Goal: Transaction & Acquisition: Purchase product/service

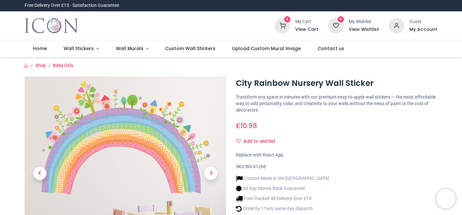
scroll to position [82, 0]
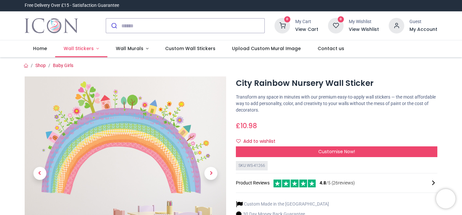
click at [92, 49] on span "Wall Stickers" at bounding box center [79, 48] width 31 height 6
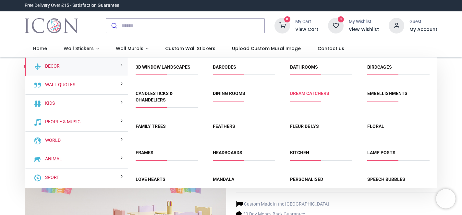
click at [309, 94] on link "Dream Catchers" at bounding box center [309, 93] width 39 height 5
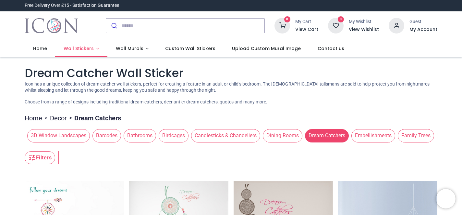
click at [92, 48] on span "Wall Stickers" at bounding box center [79, 48] width 31 height 6
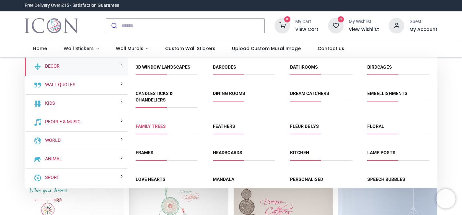
click at [147, 127] on link "Family Trees" at bounding box center [151, 125] width 30 height 5
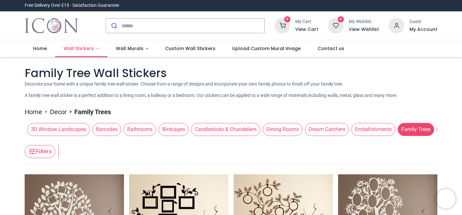
click at [96, 50] on link "Wall Stickers" at bounding box center [81, 48] width 52 height 17
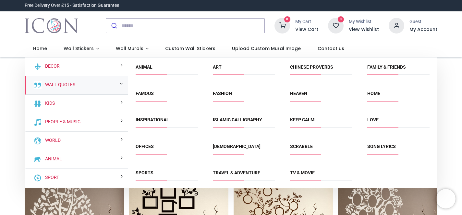
click at [146, 143] on span "Offices" at bounding box center [167, 148] width 62 height 11
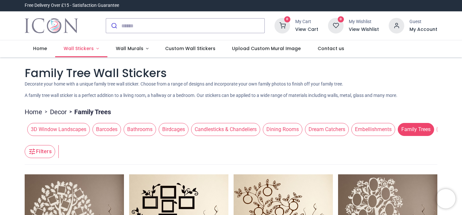
click at [93, 50] on link "Wall Stickers" at bounding box center [81, 48] width 52 height 17
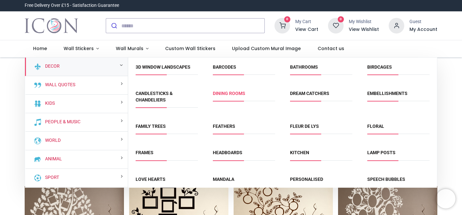
click at [234, 94] on link "Dining Rooms" at bounding box center [229, 93] width 32 height 5
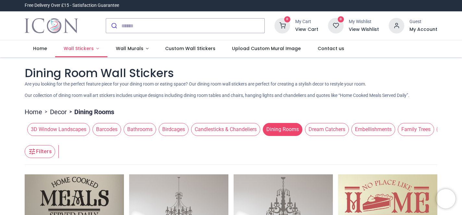
click at [94, 49] on link "Wall Stickers" at bounding box center [81, 48] width 52 height 17
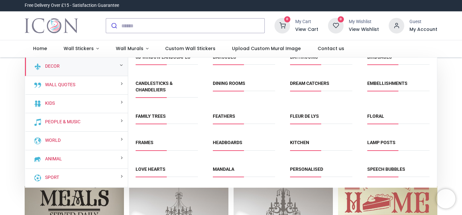
scroll to position [13, 0]
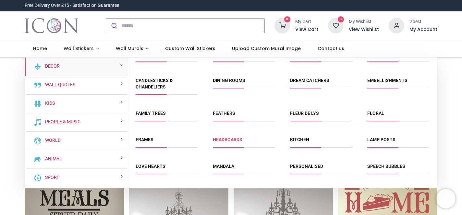
click at [225, 138] on link "Headboards" at bounding box center [228, 139] width 30 height 5
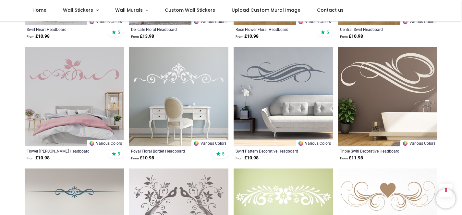
scroll to position [764, 0]
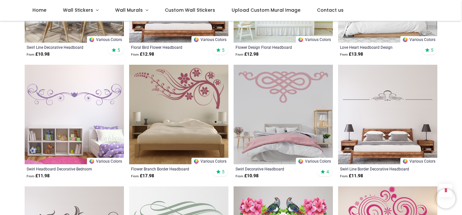
scroll to position [936, 0]
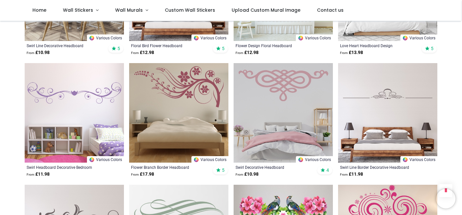
click at [179, 108] on img at bounding box center [178, 112] width 99 height 99
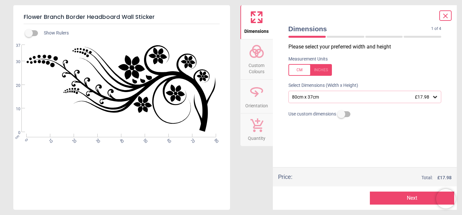
click at [333, 95] on div "80cm x 37cm £17.98" at bounding box center [361, 97] width 141 height 6
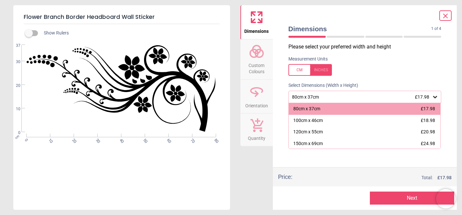
click at [356, 63] on div "Measurement Units" at bounding box center [365, 65] width 164 height 25
click at [391, 197] on button "Next" at bounding box center [412, 197] width 84 height 13
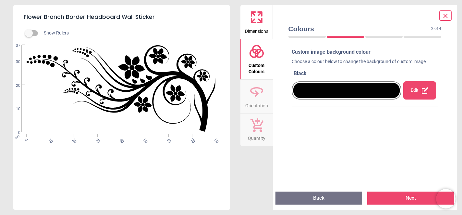
click at [382, 90] on div at bounding box center [346, 90] width 107 height 15
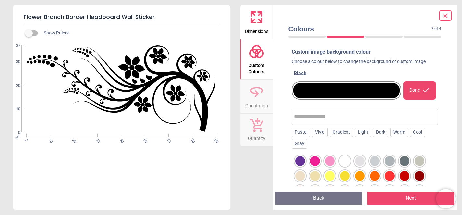
scroll to position [26, 0]
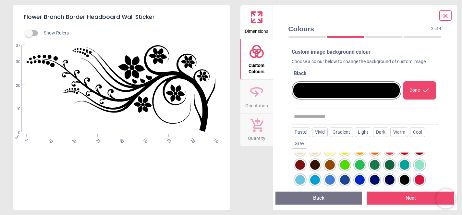
click at [418, 154] on div at bounding box center [365, 191] width 147 height 79
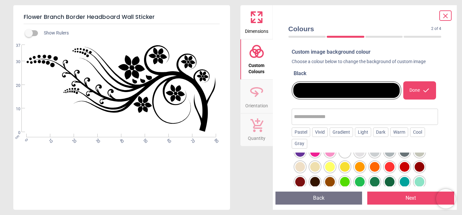
scroll to position [2, 0]
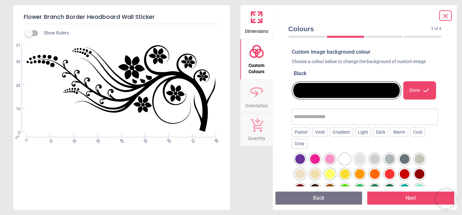
click at [444, 19] on icon at bounding box center [446, 16] width 8 height 8
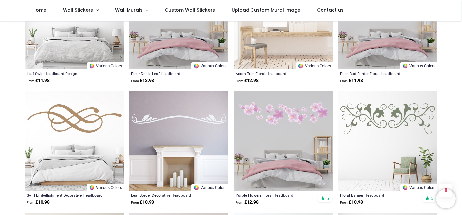
scroll to position [686, 0]
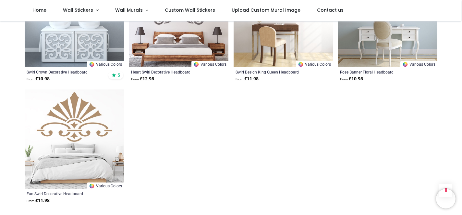
scroll to position [1536, 0]
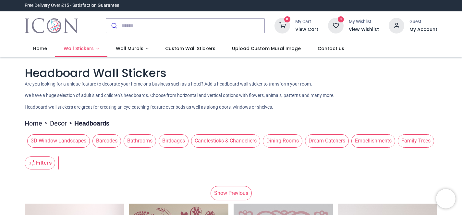
click at [97, 49] on link "Wall Stickers" at bounding box center [81, 48] width 52 height 17
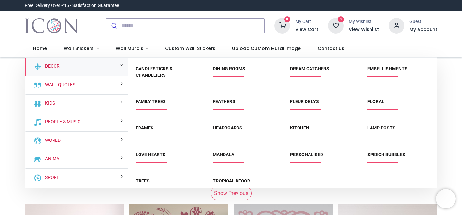
scroll to position [36, 0]
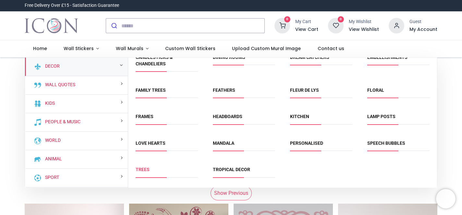
click at [144, 169] on link "Trees" at bounding box center [143, 168] width 14 height 5
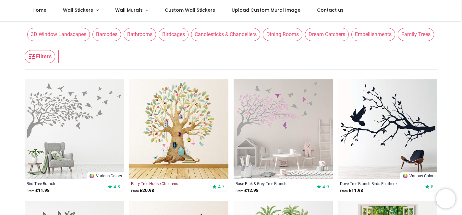
scroll to position [105, 0]
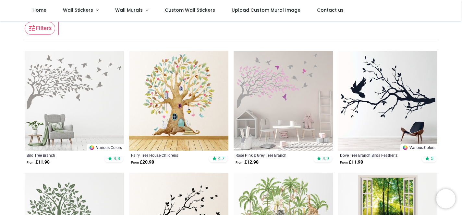
click at [174, 92] on img at bounding box center [178, 100] width 99 height 99
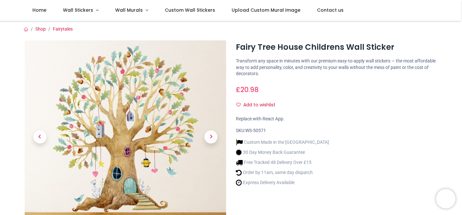
scroll to position [79, 0]
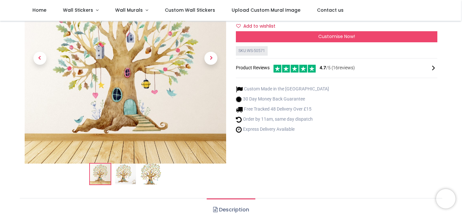
click at [126, 177] on img at bounding box center [125, 173] width 21 height 21
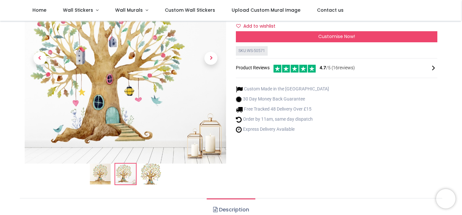
click at [150, 172] on img at bounding box center [151, 173] width 21 height 21
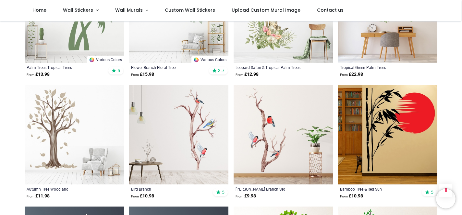
scroll to position [679, 0]
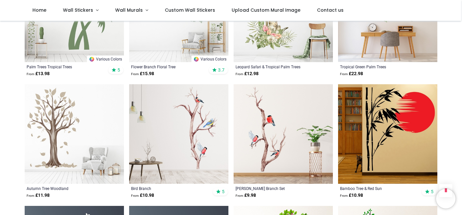
click at [400, 121] on img at bounding box center [387, 133] width 99 height 99
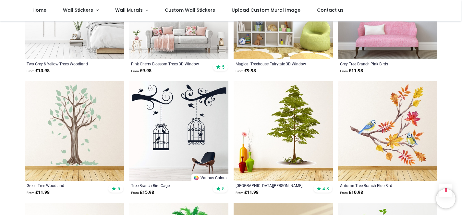
scroll to position [1542, 0]
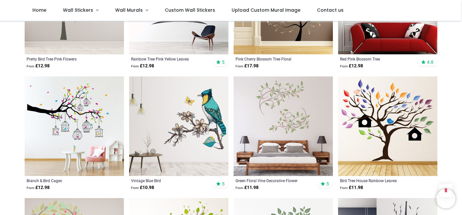
scroll to position [2030, 0]
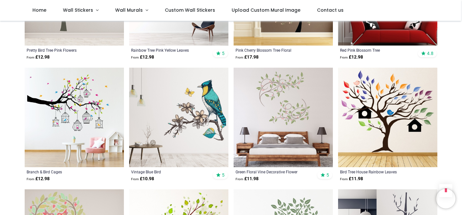
click at [381, 129] on img at bounding box center [387, 117] width 99 height 99
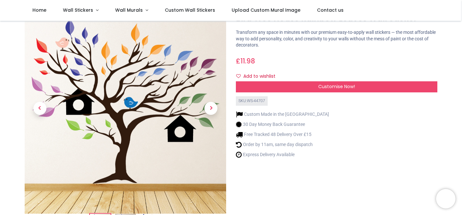
scroll to position [24, 0]
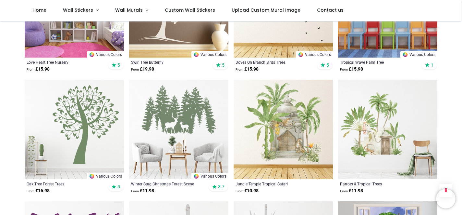
scroll to position [1551, 0]
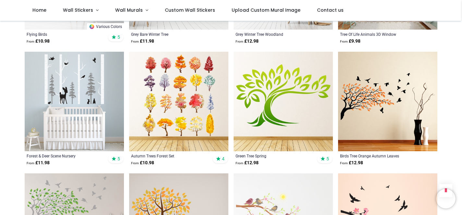
scroll to position [1826, 0]
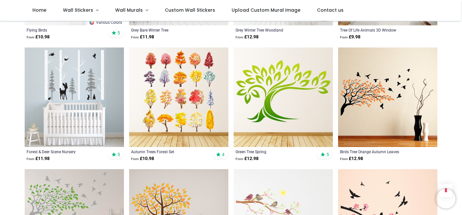
click at [195, 85] on img at bounding box center [178, 96] width 99 height 99
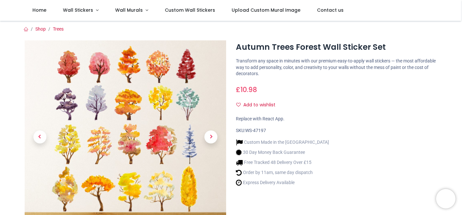
scroll to position [59, 0]
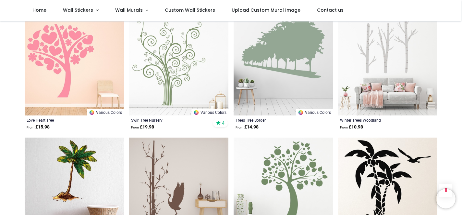
scroll to position [834, 0]
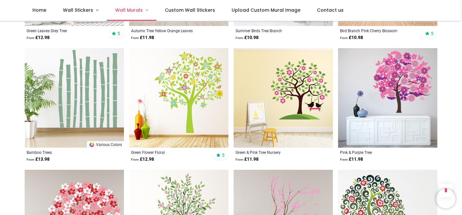
scroll to position [333, 0]
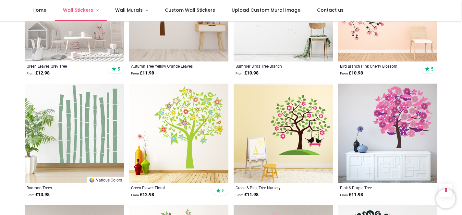
click at [95, 11] on link "Wall Stickers" at bounding box center [81, 10] width 52 height 21
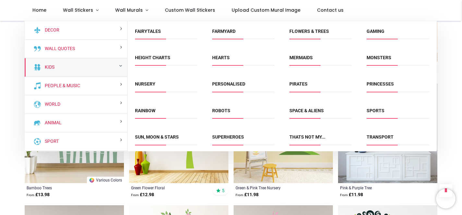
scroll to position [86, 0]
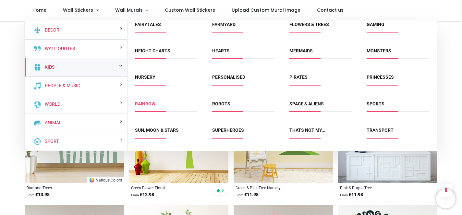
click at [153, 104] on link "Rainbow" at bounding box center [145, 103] width 20 height 5
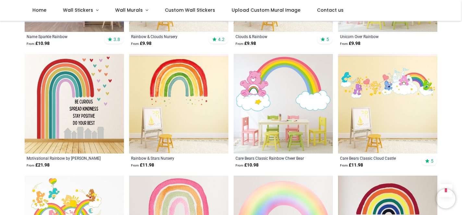
scroll to position [707, 0]
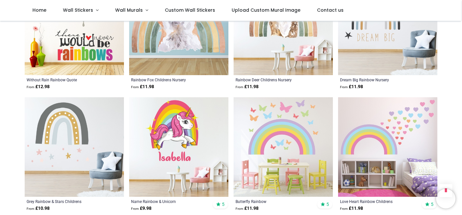
scroll to position [1631, 0]
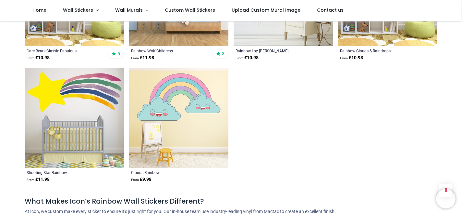
scroll to position [2389, 0]
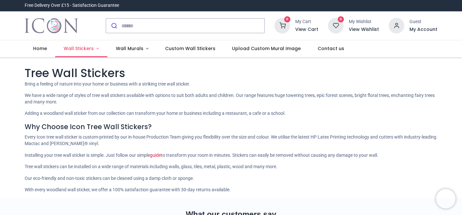
click at [96, 49] on link "Wall Stickers" at bounding box center [81, 48] width 52 height 17
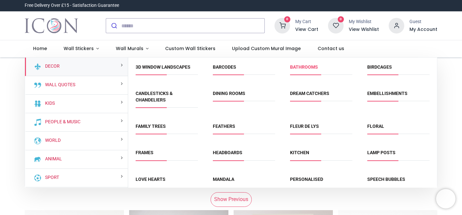
click at [302, 67] on link "Bathrooms" at bounding box center [304, 66] width 28 height 5
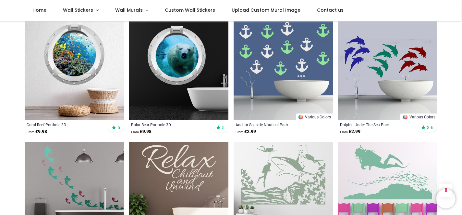
scroll to position [1465, 0]
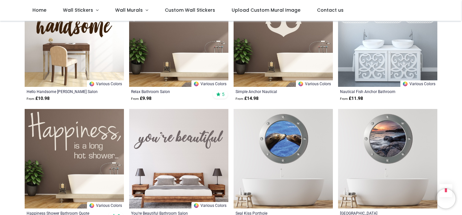
scroll to position [2471, 0]
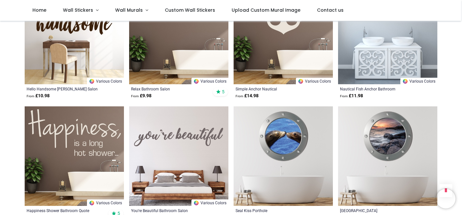
scroll to position [2650, 0]
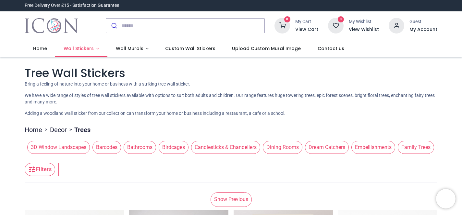
click at [94, 49] on link "Wall Stickers" at bounding box center [81, 48] width 52 height 17
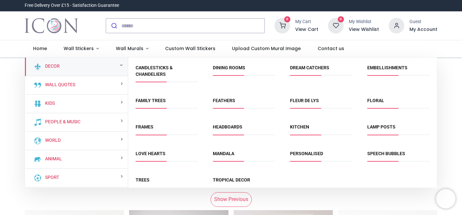
scroll to position [36, 0]
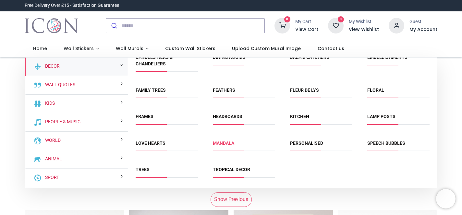
click at [228, 143] on link "Mandala" at bounding box center [223, 142] width 21 height 5
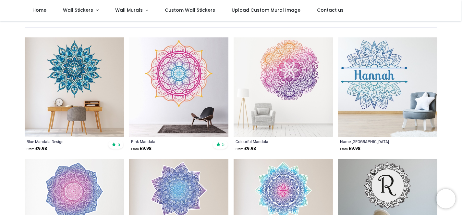
scroll to position [111, 0]
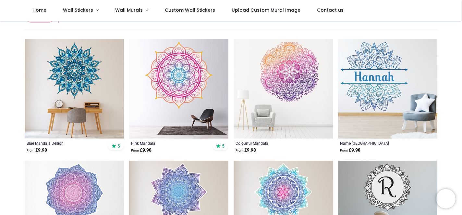
click at [181, 87] on img at bounding box center [178, 88] width 99 height 99
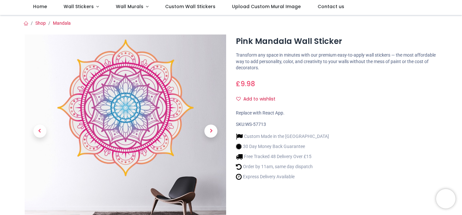
scroll to position [39, 0]
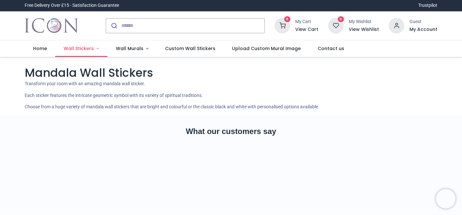
click at [94, 50] on link "Wall Stickers" at bounding box center [81, 48] width 52 height 17
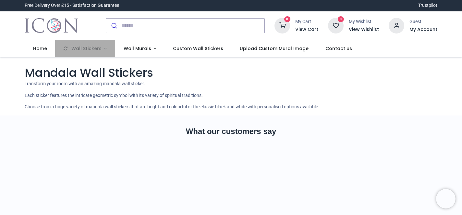
click at [99, 48] on li "Wall Stickers" at bounding box center [85, 48] width 60 height 17
click at [102, 49] on li "Wall Stickers" at bounding box center [85, 48] width 60 height 17
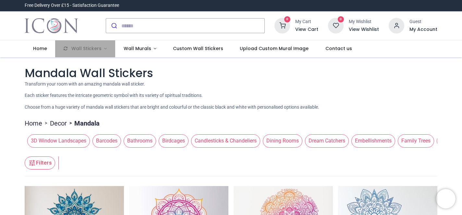
click at [87, 50] on li "Wall Stickers" at bounding box center [85, 48] width 60 height 17
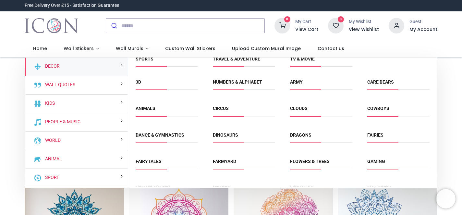
scroll to position [245, 0]
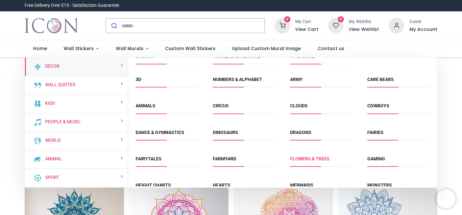
click at [303, 160] on link "Flowers & Trees" at bounding box center [310, 158] width 40 height 5
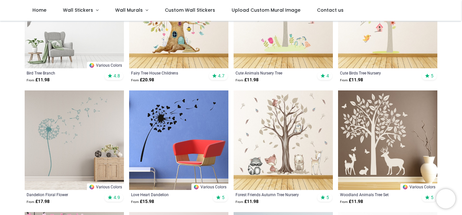
scroll to position [180, 0]
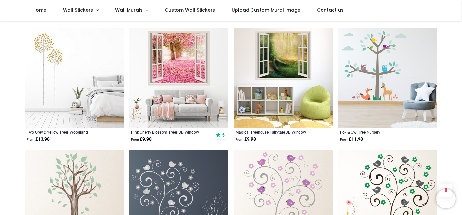
scroll to position [444, 0]
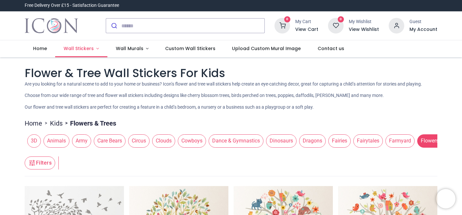
click at [93, 47] on link "Wall Stickers" at bounding box center [81, 48] width 52 height 17
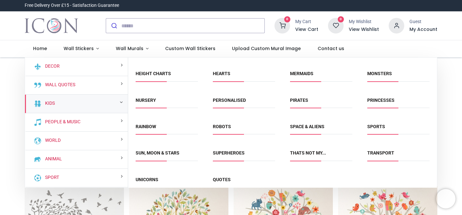
scroll to position [109, 0]
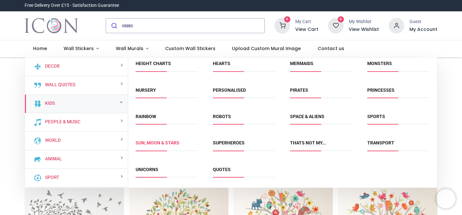
click at [169, 143] on link "Sun, Moon & Stars" at bounding box center [158, 142] width 44 height 5
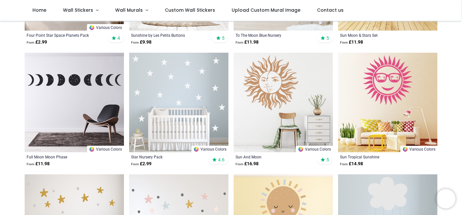
scroll to position [220, 0]
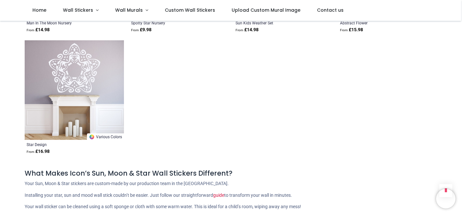
scroll to position [1566, 0]
